Goal: Obtain resource: Download file/media

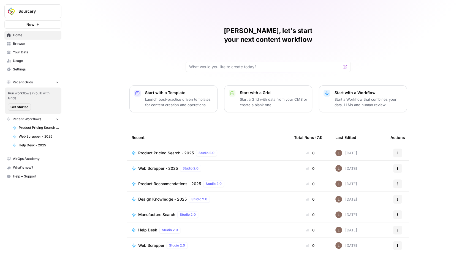
click at [27, 51] on span "Your Data" at bounding box center [36, 52] width 46 height 5
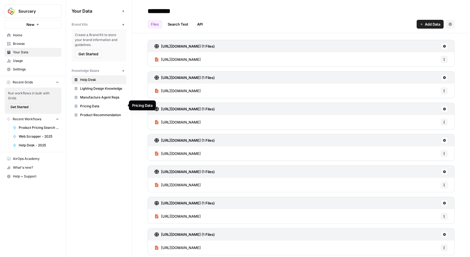
click at [94, 116] on span "Product Recommendation" at bounding box center [102, 115] width 44 height 5
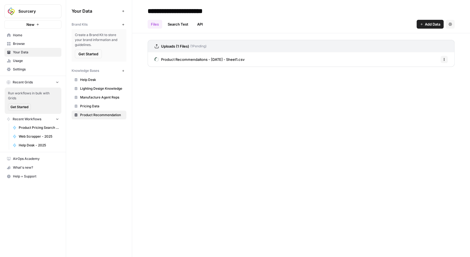
click at [200, 57] on span "Product Recommendaitons - [DATE] - Sheet1.csv" at bounding box center [202, 60] width 83 height 6
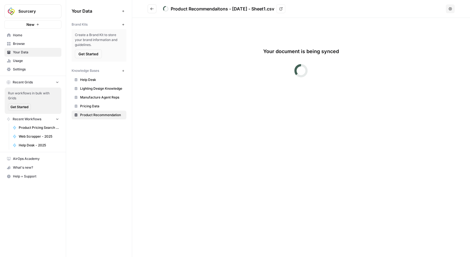
click at [282, 10] on icon at bounding box center [280, 8] width 3 height 3
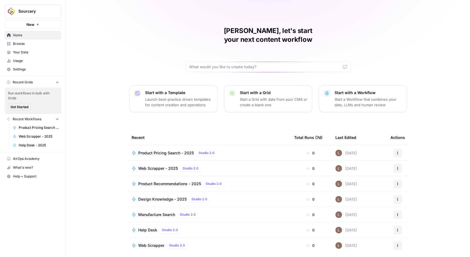
click at [22, 60] on span "Usage" at bounding box center [36, 60] width 46 height 5
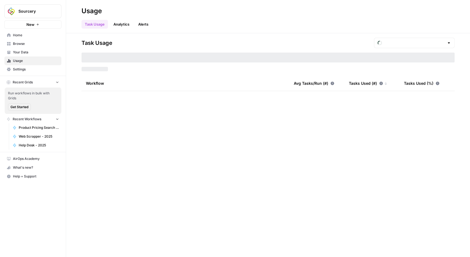
type input "August Included Tasks"
click at [22, 52] on span "Your Data" at bounding box center [36, 52] width 46 height 5
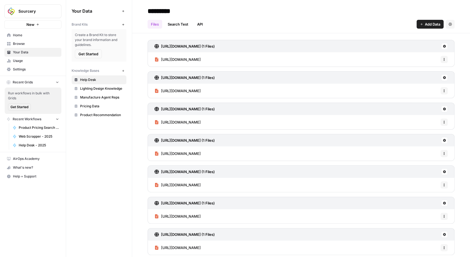
click at [97, 116] on link "Product Recommendation" at bounding box center [99, 115] width 55 height 9
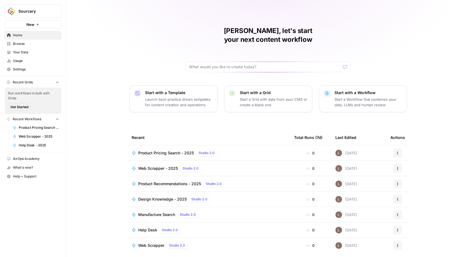
click at [23, 52] on span "Your Data" at bounding box center [36, 52] width 46 height 5
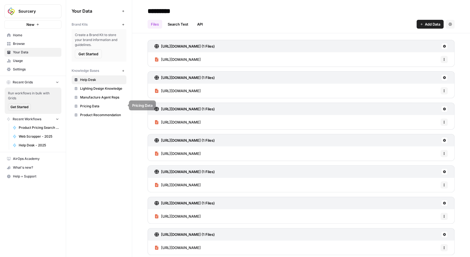
click at [94, 116] on span "Product Recommendation" at bounding box center [102, 115] width 44 height 5
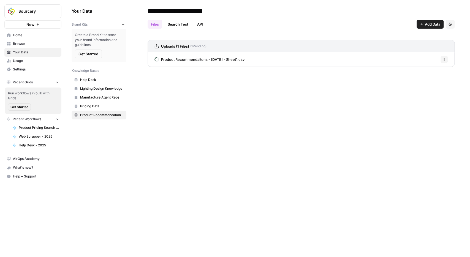
click at [198, 61] on span "Product Recommendaitons - [DATE] - Sheet1.csv" at bounding box center [202, 60] width 83 height 6
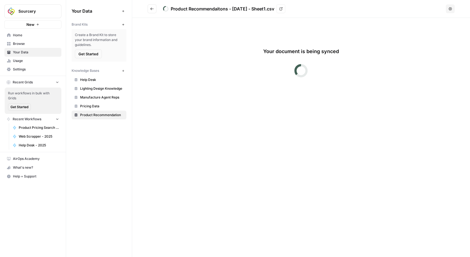
click at [149, 8] on button "Go back" at bounding box center [152, 8] width 9 height 9
